Goal: Navigation & Orientation: Find specific page/section

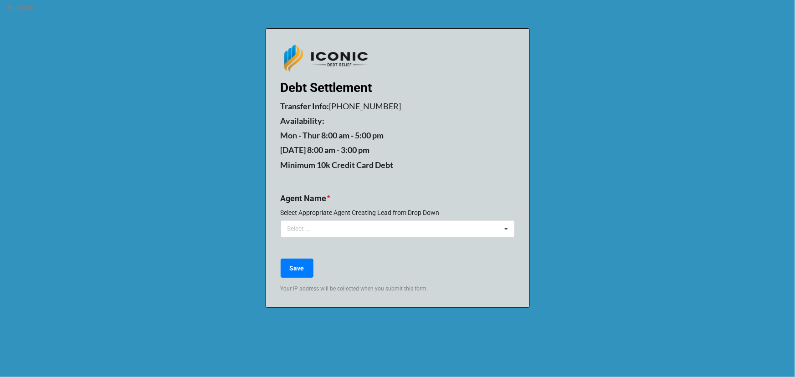
click at [21, 5] on link "Logout" at bounding box center [19, 7] width 26 height 9
